Goal: Information Seeking & Learning: Understand process/instructions

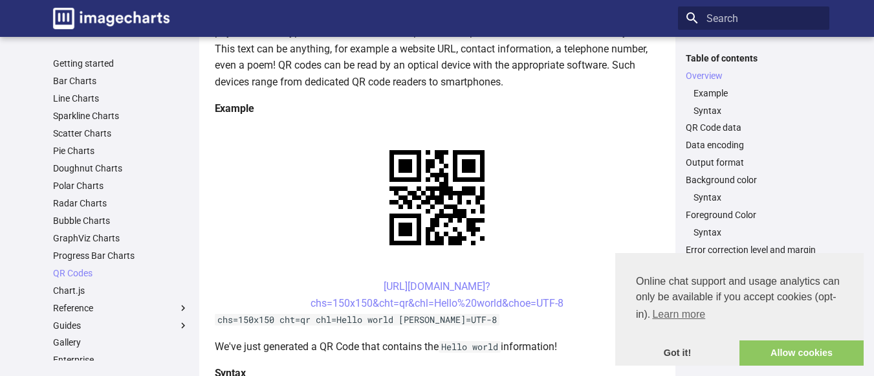
scroll to position [199, 0]
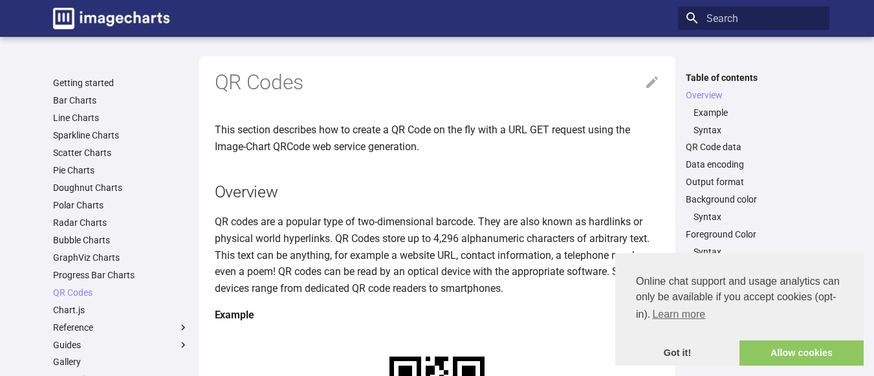
scroll to position [198, 0]
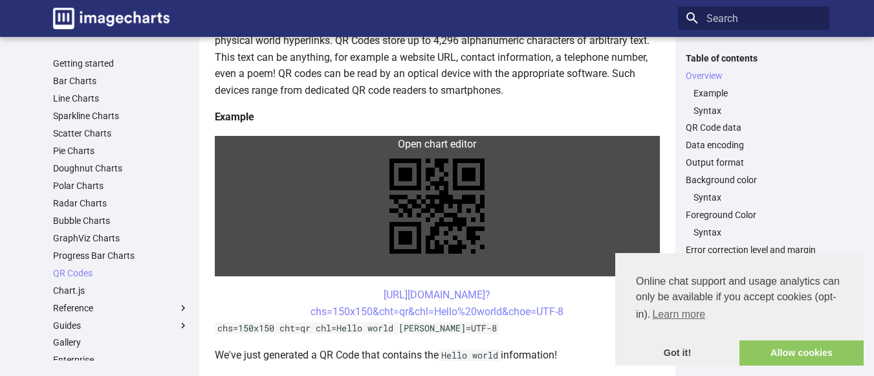
click at [365, 148] on link at bounding box center [437, 206] width 445 height 140
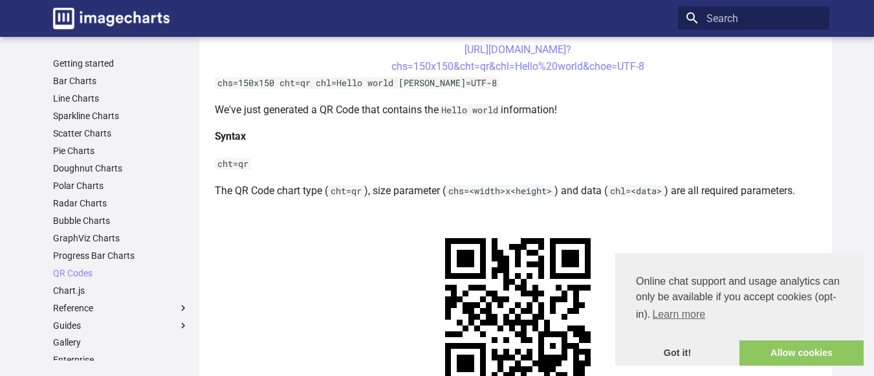
scroll to position [611, 0]
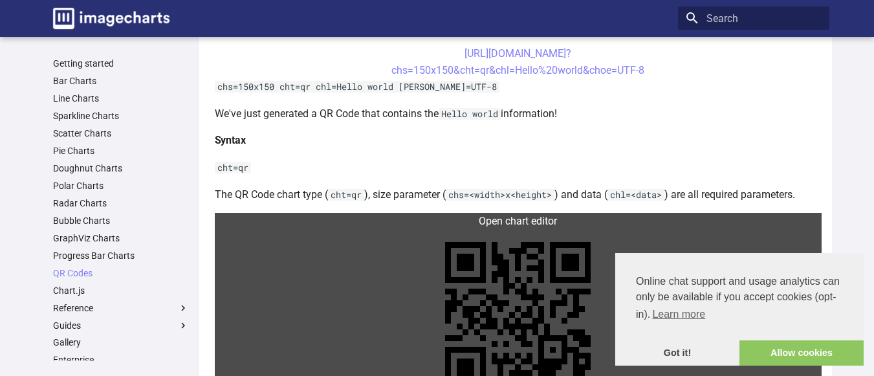
click at [237, 219] on link at bounding box center [518, 315] width 607 height 204
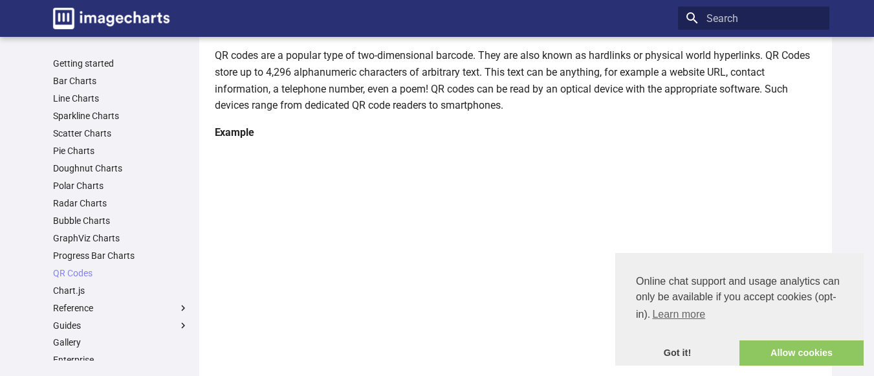
scroll to position [0, 0]
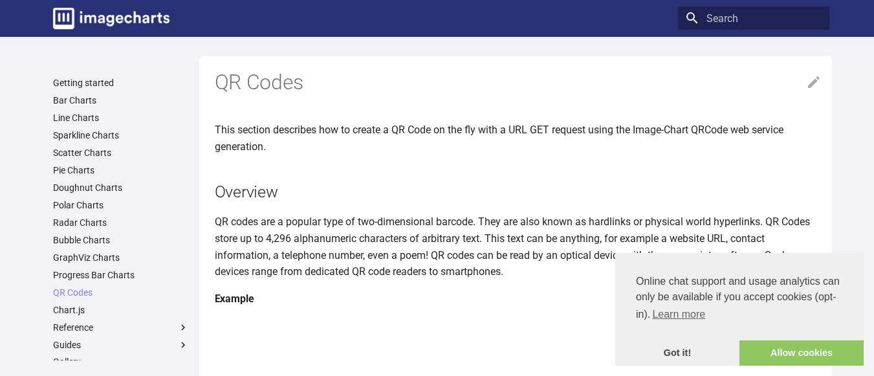
click at [497, 298] on h4 "Example" at bounding box center [518, 299] width 607 height 17
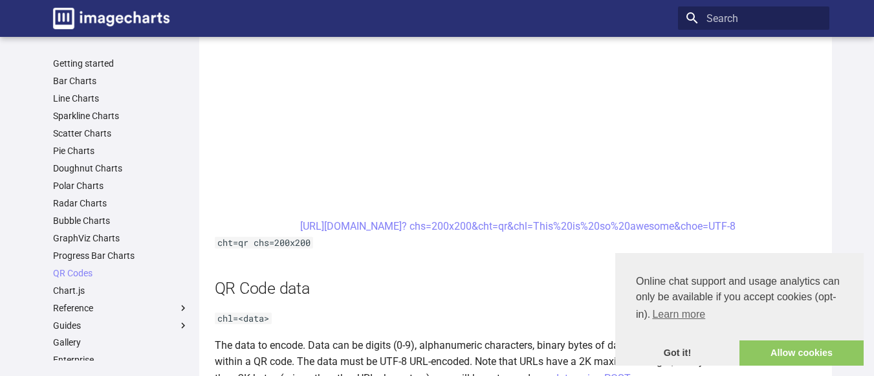
scroll to position [1009, 0]
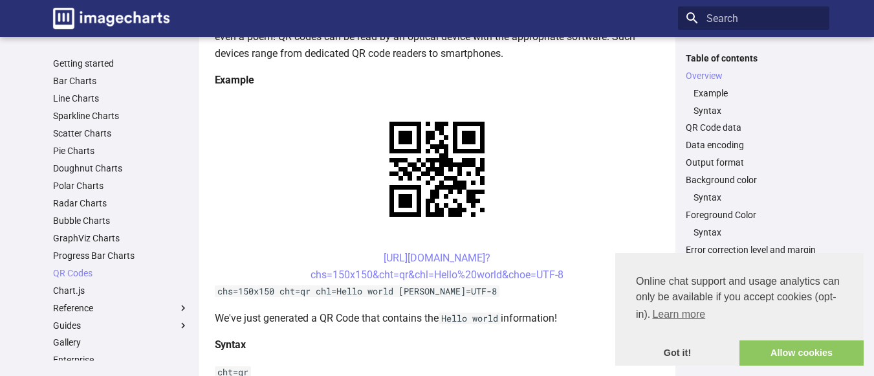
scroll to position [214, 0]
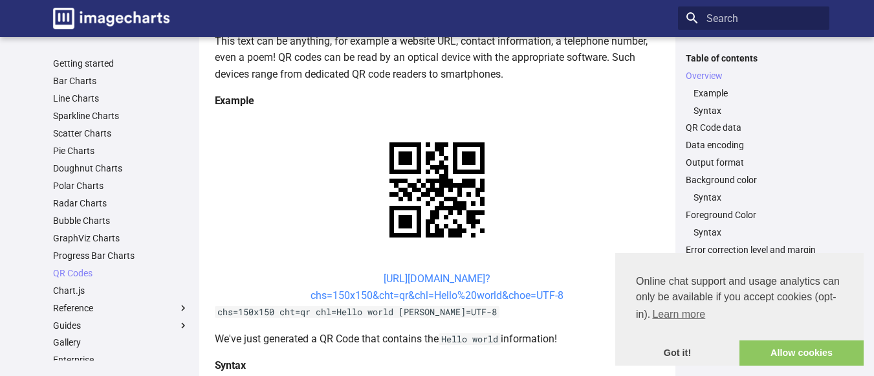
drag, startPoint x: 401, startPoint y: 276, endPoint x: 420, endPoint y: 292, distance: 25.2
click at [420, 292] on link "https://image-charts.com/chart? chs=150x150&cht=qr&chl=Hello%20world&choe=UTF-8" at bounding box center [437, 286] width 253 height 29
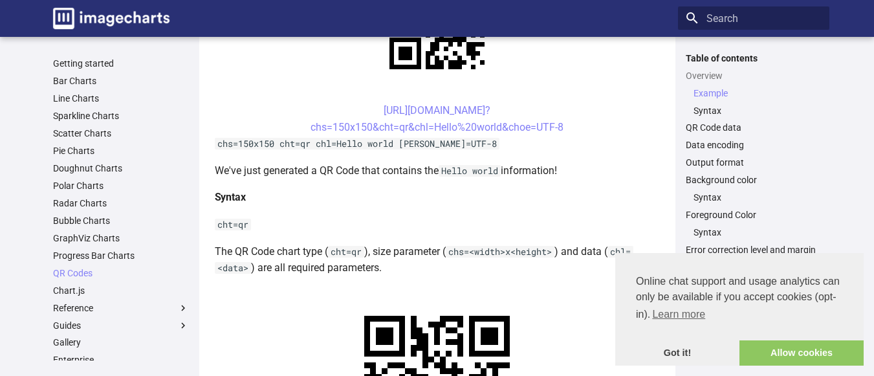
scroll to position [388, 0]
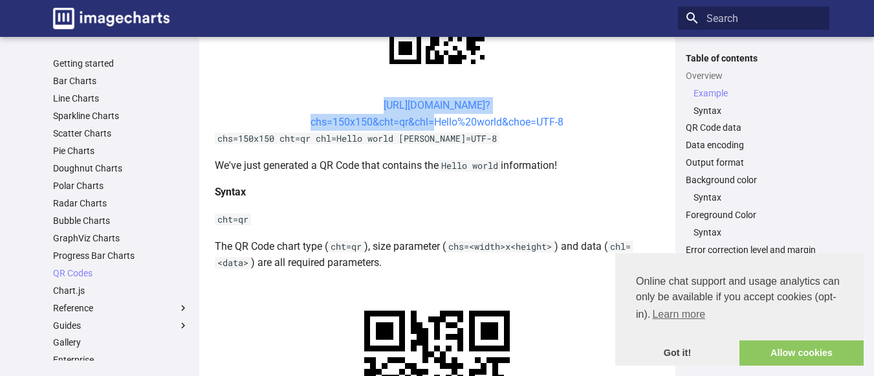
drag, startPoint x: 358, startPoint y: 100, endPoint x: 430, endPoint y: 126, distance: 75.7
click at [430, 126] on center "https://image-charts.com/chart? chs=150x150&cht=qr&chl=Hello%20world&choe=UTF-8" at bounding box center [437, 113] width 445 height 33
copy link "https://image-charts.com/chart? chs=150x150&cht=qr&chl="
